Goal: Obtain resource: Download file/media

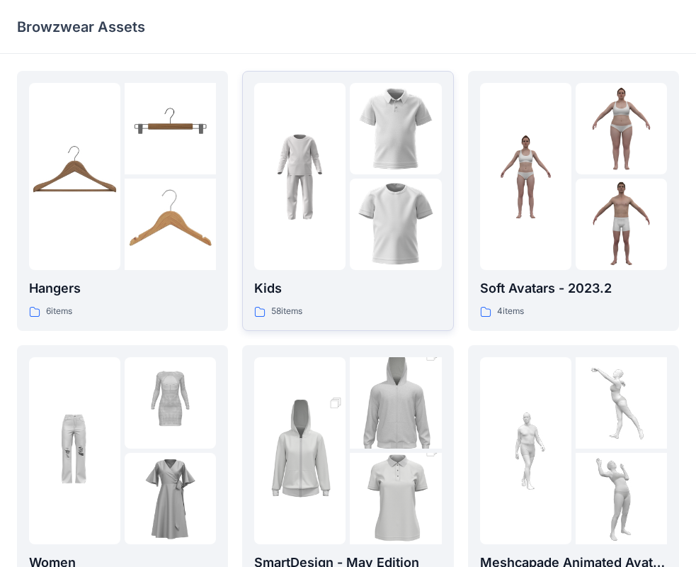
scroll to position [142, 0]
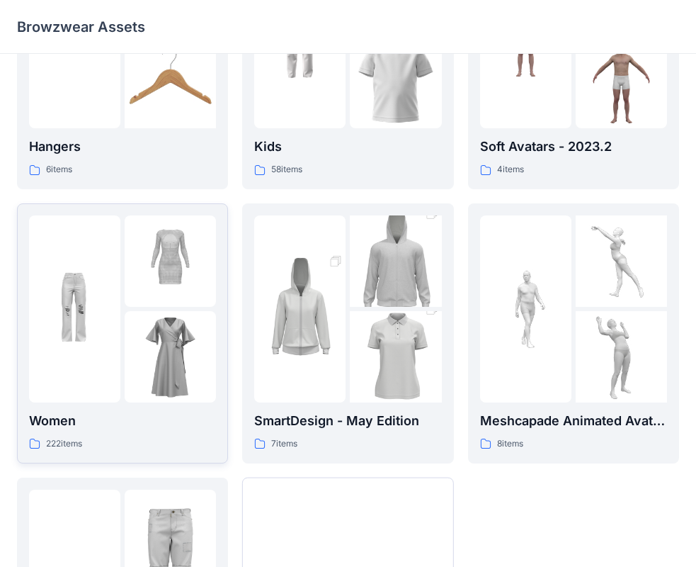
click at [104, 295] on img at bounding box center [74, 308] width 91 height 91
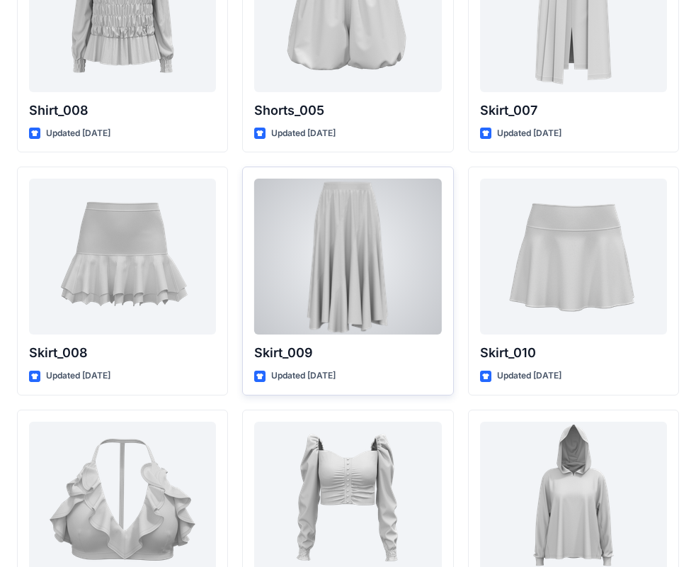
scroll to position [4552, 0]
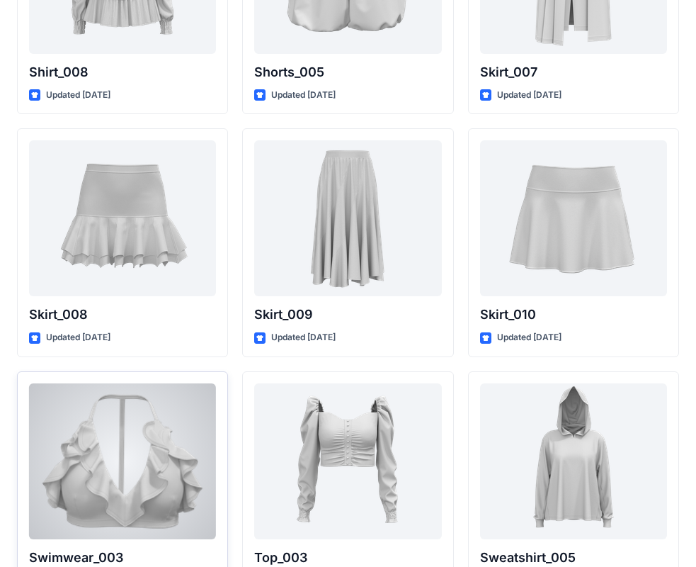
click at [115, 433] on div at bounding box center [122, 461] width 187 height 156
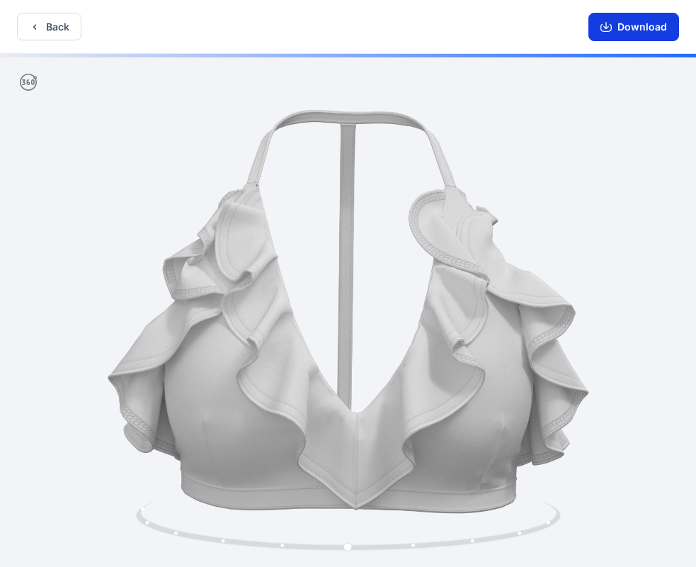
click at [633, 31] on button "Download" at bounding box center [634, 27] width 91 height 28
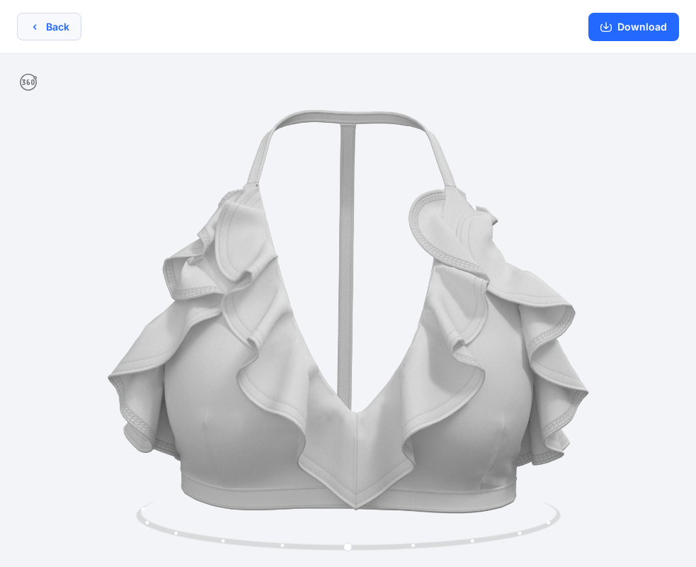
click at [63, 30] on button "Back" at bounding box center [49, 27] width 64 height 28
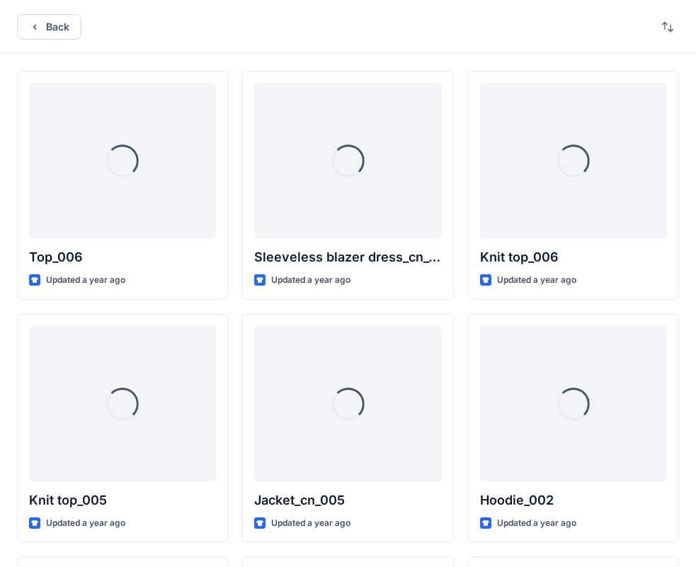
scroll to position [4552, 0]
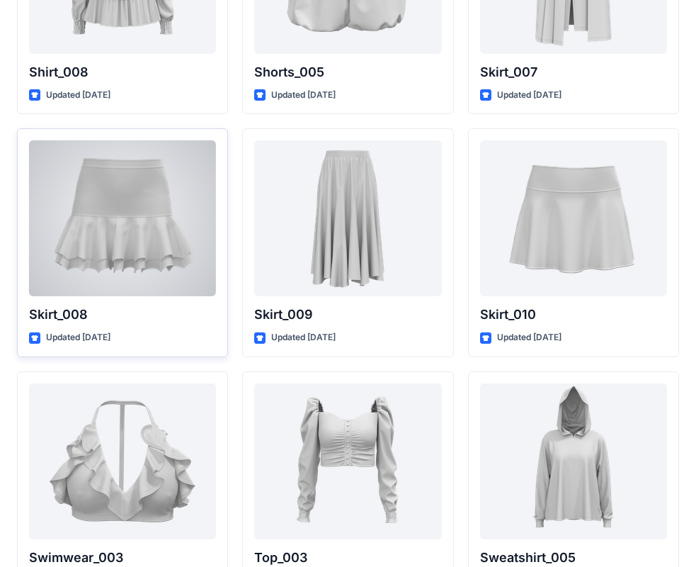
click at [151, 217] on div at bounding box center [122, 218] width 187 height 156
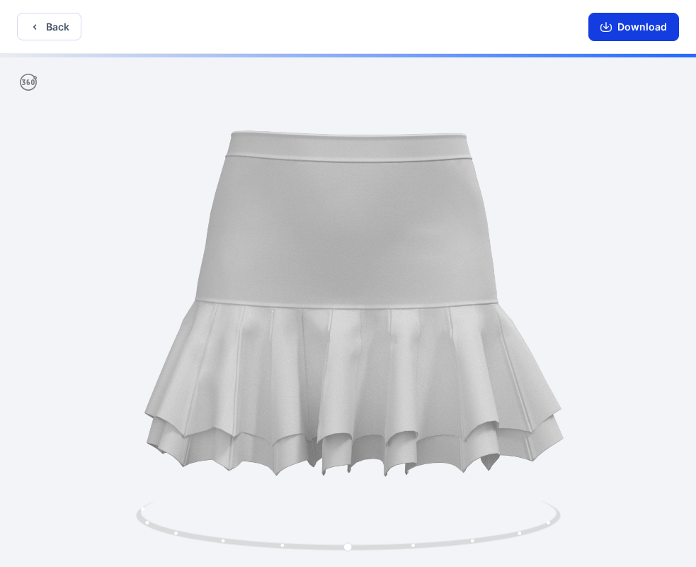
click at [629, 30] on button "Download" at bounding box center [634, 27] width 91 height 28
click at [64, 20] on button "Back" at bounding box center [49, 27] width 64 height 28
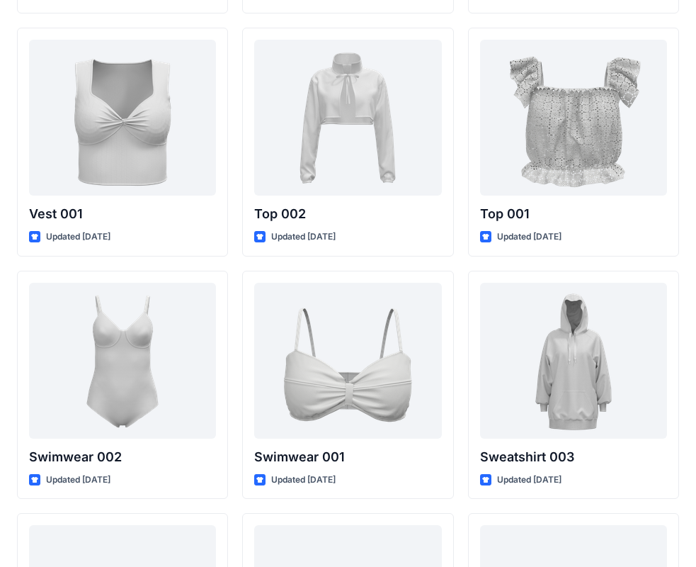
scroll to position [6705, 0]
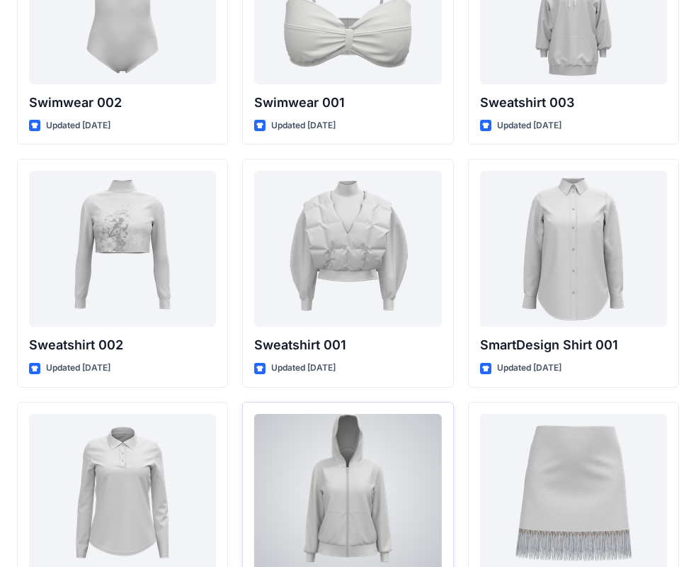
click at [388, 450] on div at bounding box center [347, 492] width 187 height 156
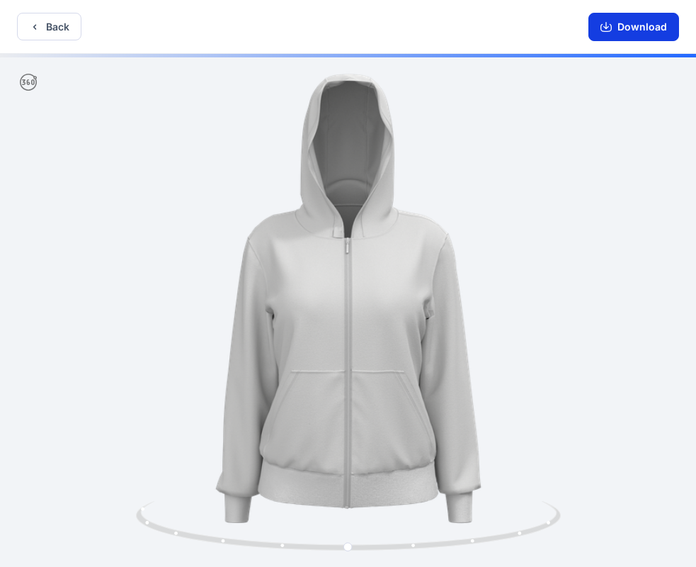
click at [623, 29] on button "Download" at bounding box center [634, 27] width 91 height 28
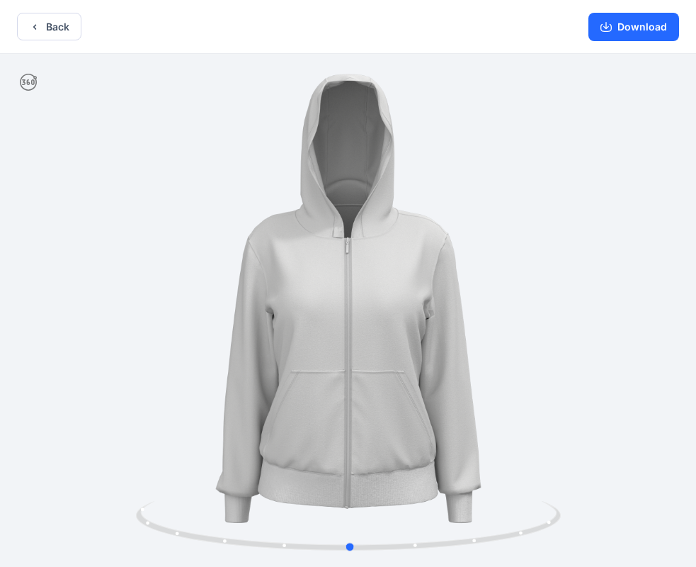
drag, startPoint x: 305, startPoint y: 357, endPoint x: 307, endPoint y: 315, distance: 41.8
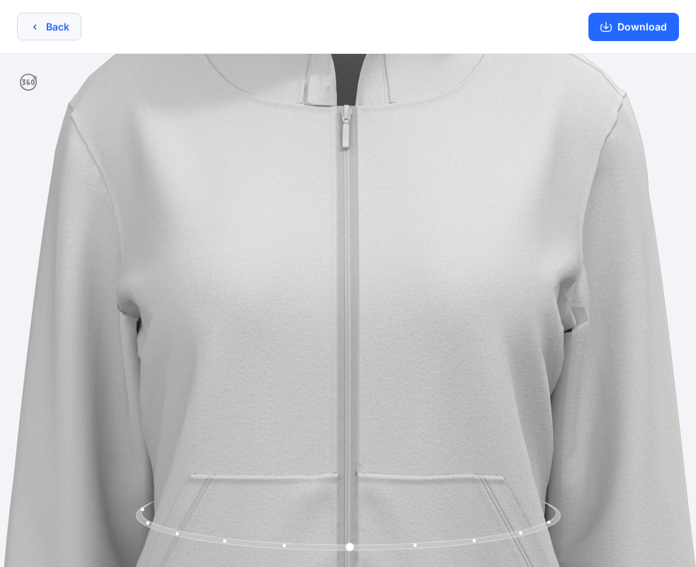
click at [54, 25] on button "Back" at bounding box center [49, 27] width 64 height 28
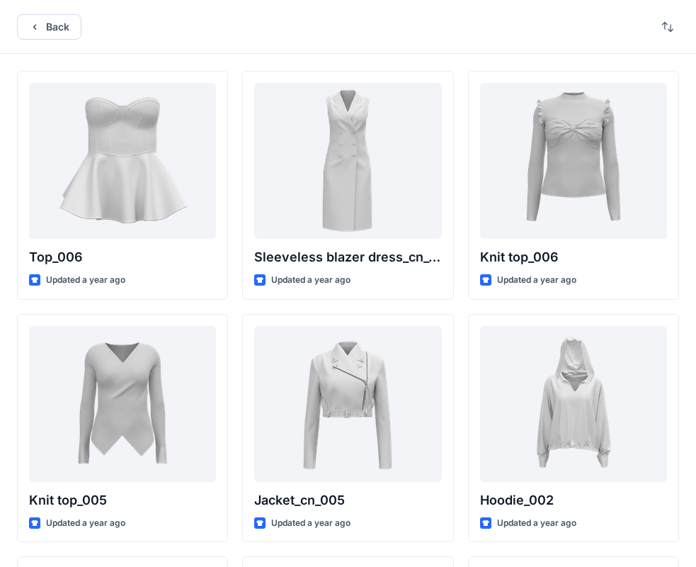
click at [54, 25] on button "Back" at bounding box center [49, 26] width 64 height 25
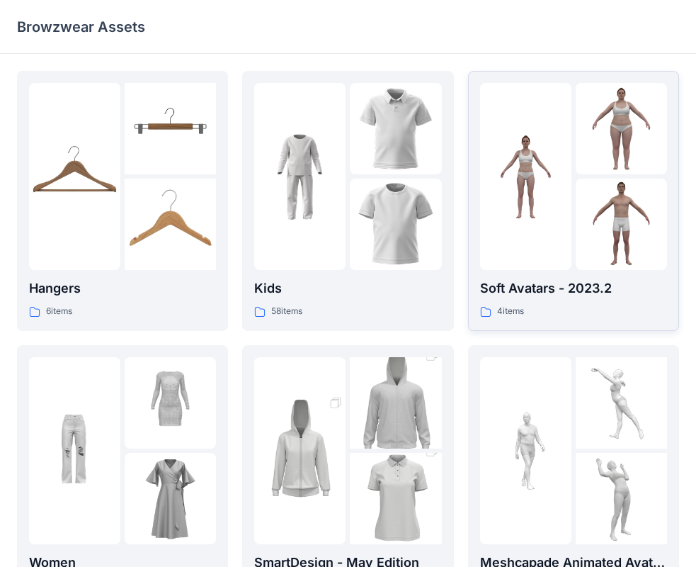
click at [572, 269] on div at bounding box center [573, 176] width 187 height 187
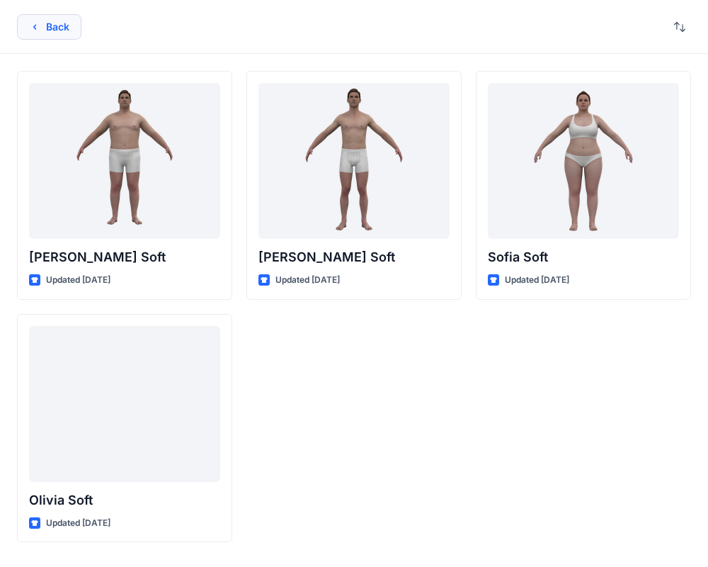
click at [53, 33] on button "Back" at bounding box center [49, 26] width 64 height 25
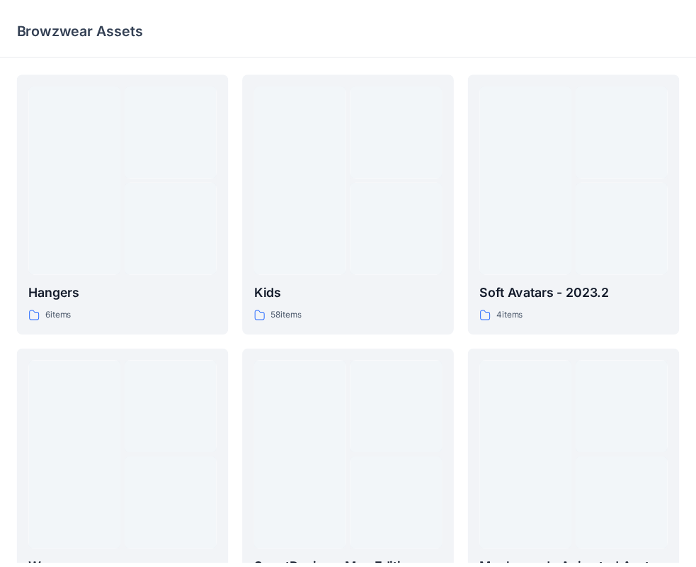
scroll to position [142, 0]
